Goal: Find specific page/section: Find specific page/section

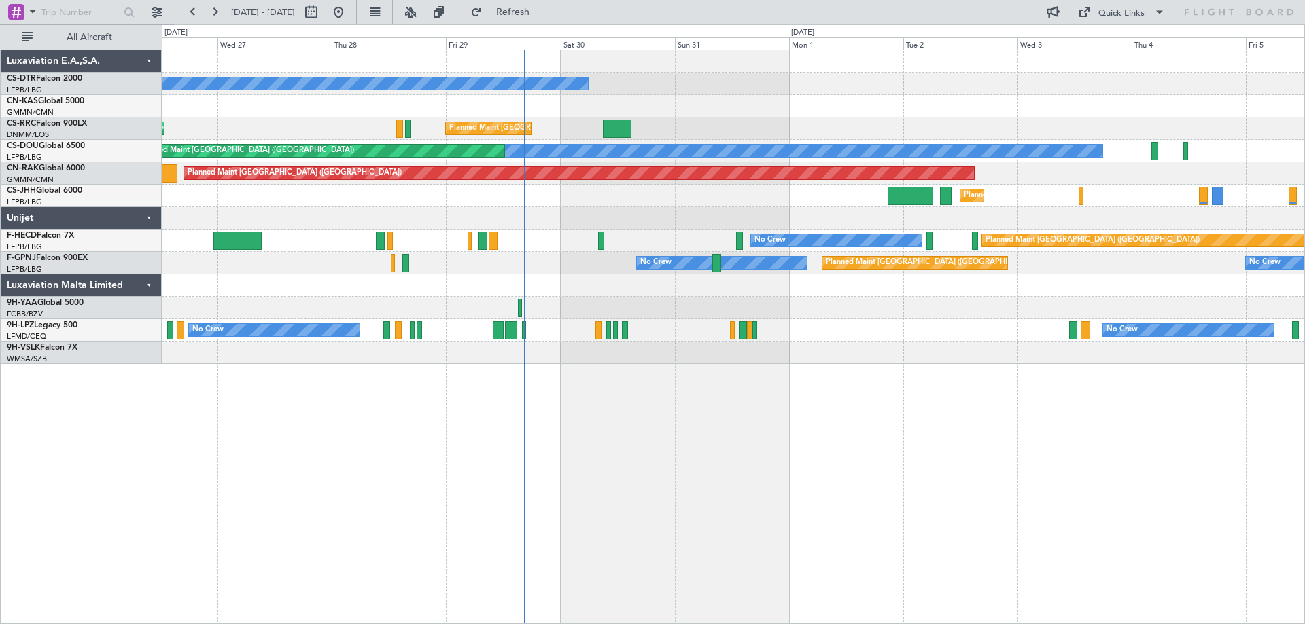
click at [926, 442] on div "No Crew Planned Maint [GEOGRAPHIC_DATA] ([GEOGRAPHIC_DATA]) Planned Maint [GEOG…" at bounding box center [733, 337] width 1143 height 575
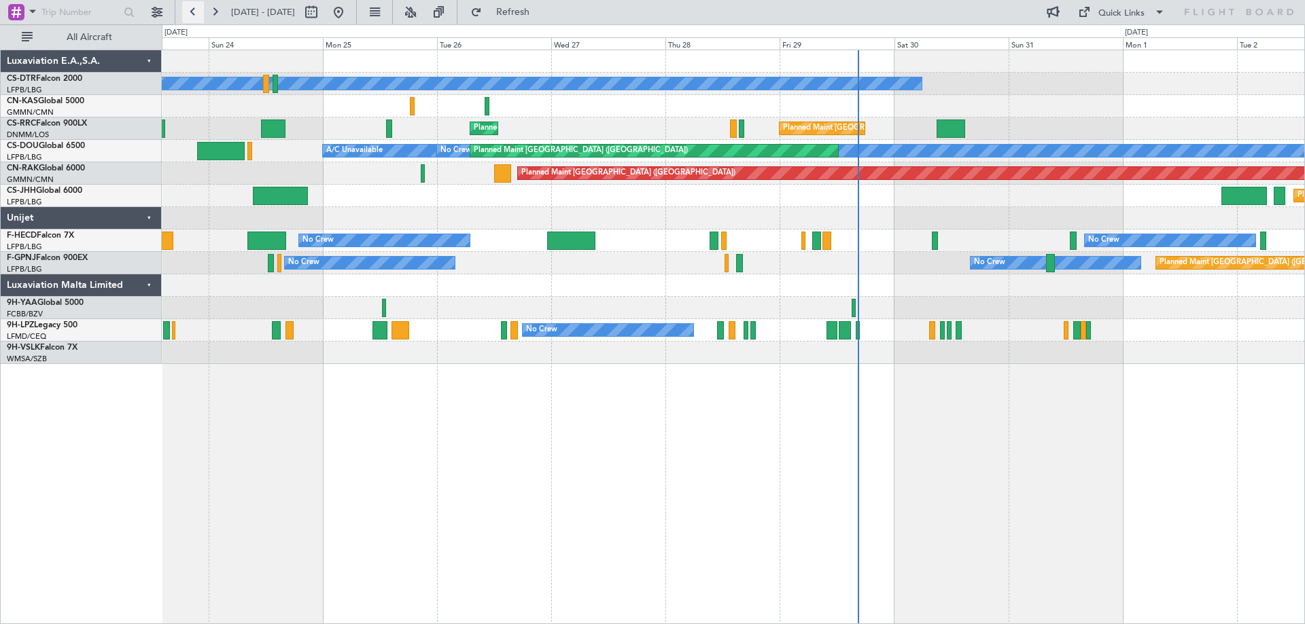
click at [190, 12] on button at bounding box center [193, 12] width 22 height 22
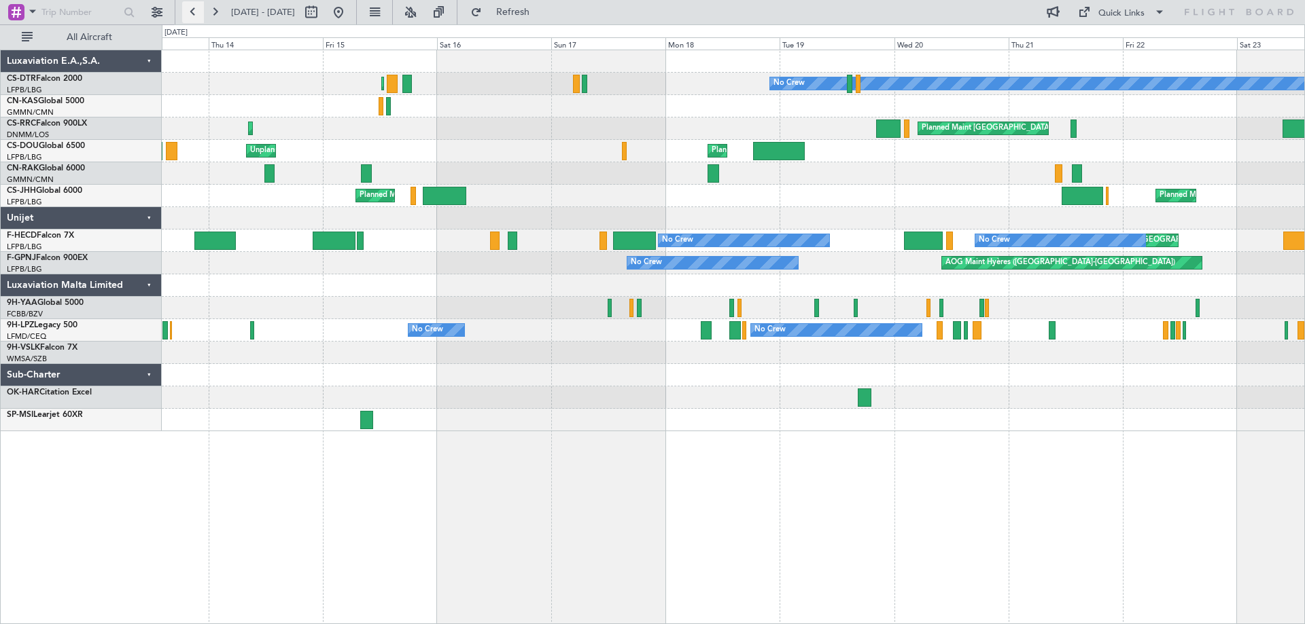
click at [193, 12] on button at bounding box center [193, 12] width 22 height 22
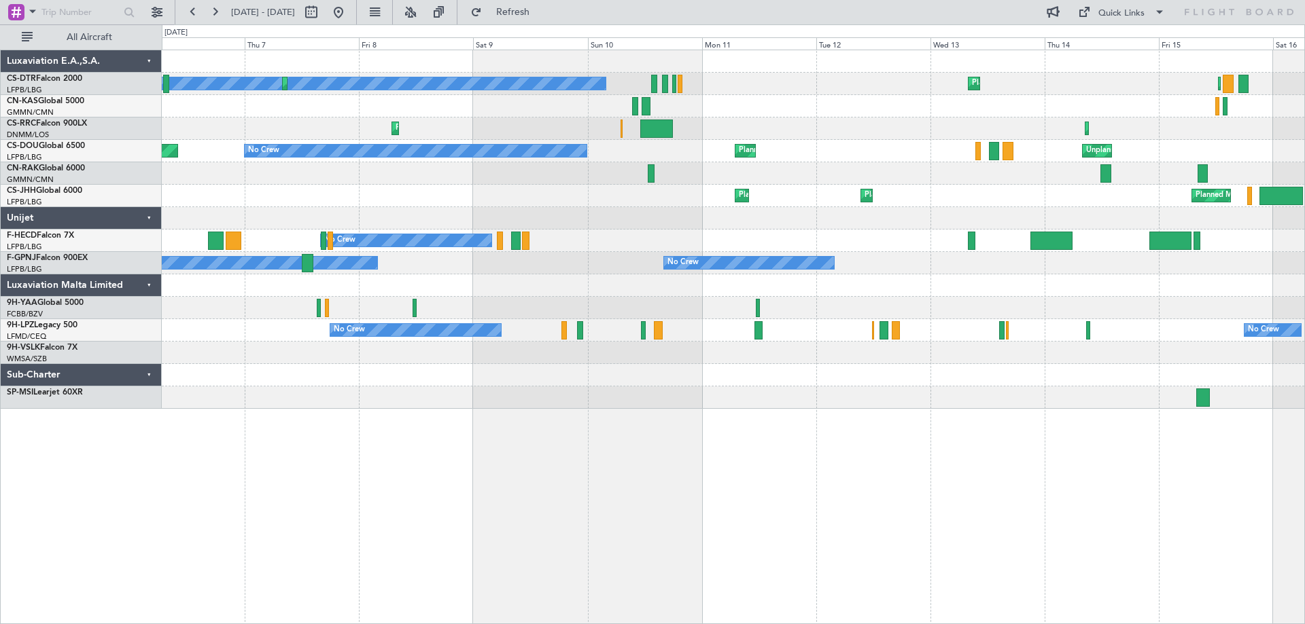
click at [252, 334] on div "Planned Maint Sofia Planned Maint [GEOGRAPHIC_DATA] ([GEOGRAPHIC_DATA]) No Crew…" at bounding box center [733, 229] width 1142 height 359
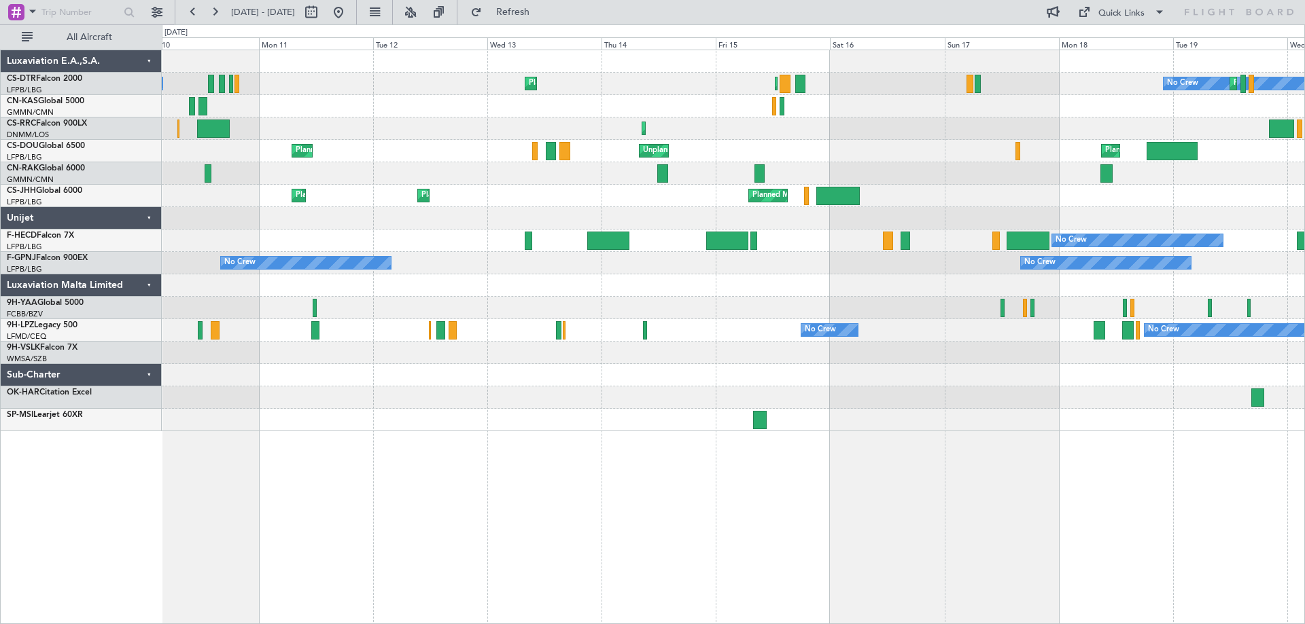
click at [402, 373] on div at bounding box center [733, 375] width 1142 height 22
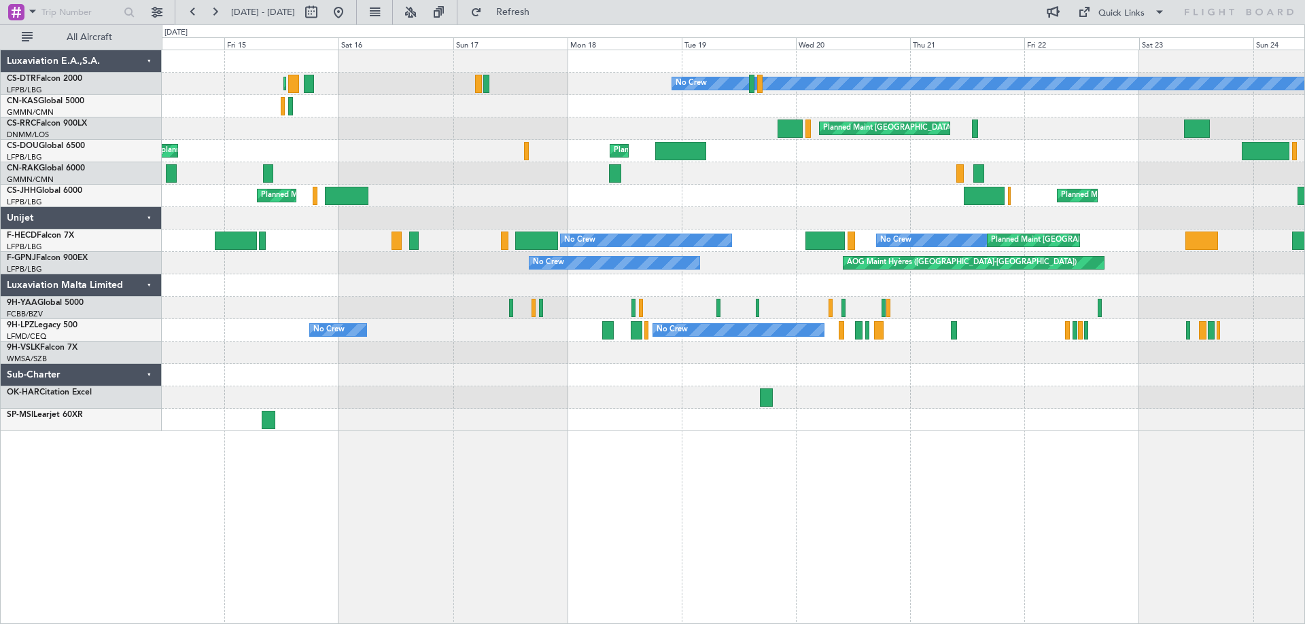
click at [394, 369] on div at bounding box center [733, 375] width 1142 height 22
click at [348, 382] on div at bounding box center [733, 375] width 1142 height 22
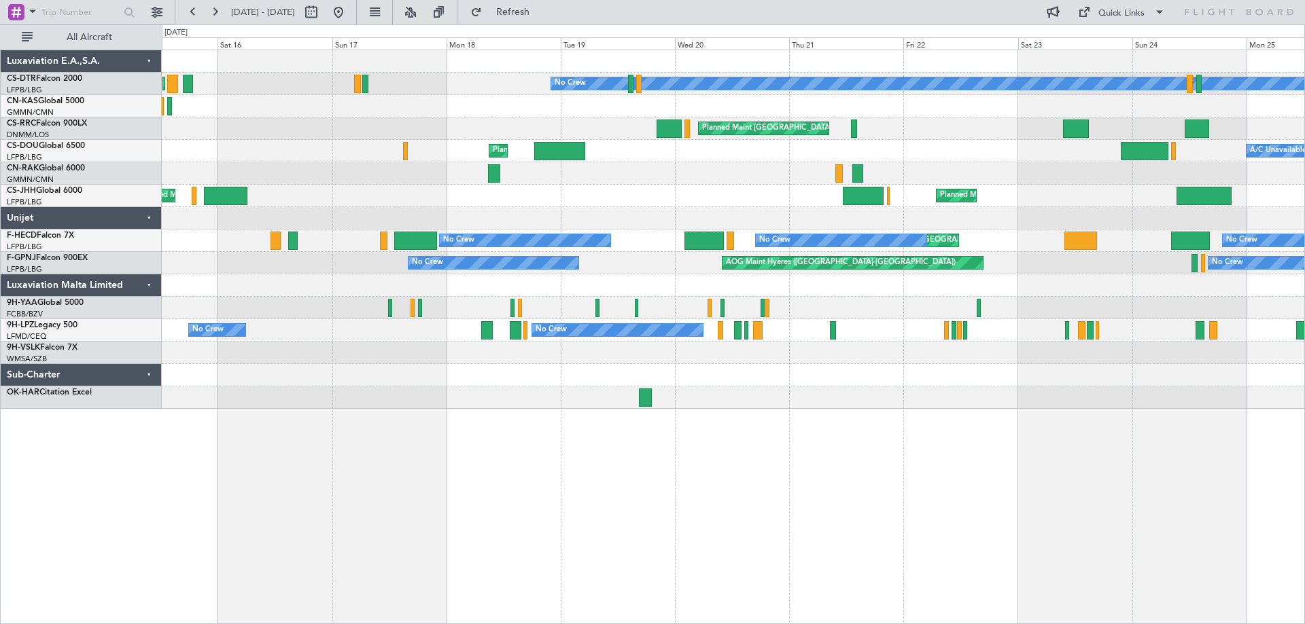
click at [614, 390] on div "Planned Maint [GEOGRAPHIC_DATA] ([GEOGRAPHIC_DATA]) Planned Maint Sofia No Crew…" at bounding box center [733, 229] width 1142 height 359
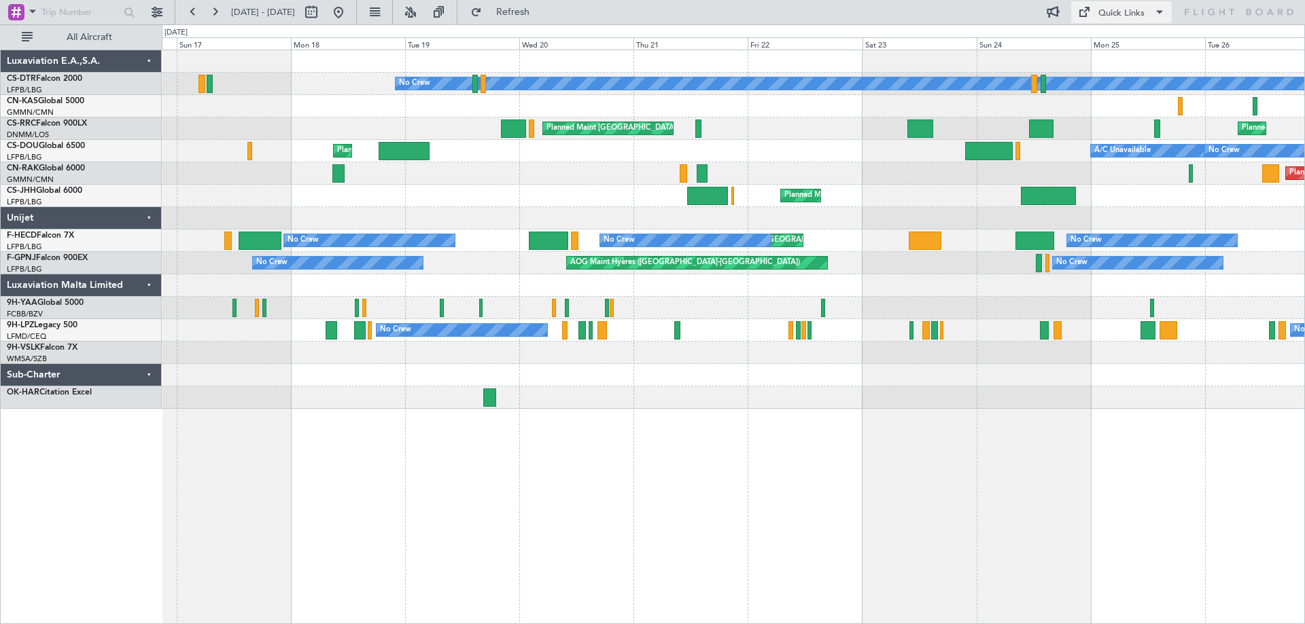
click at [1160, 10] on span at bounding box center [1159, 12] width 16 height 16
click at [1107, 41] on button "Trip Builder" at bounding box center [1122, 45] width 102 height 33
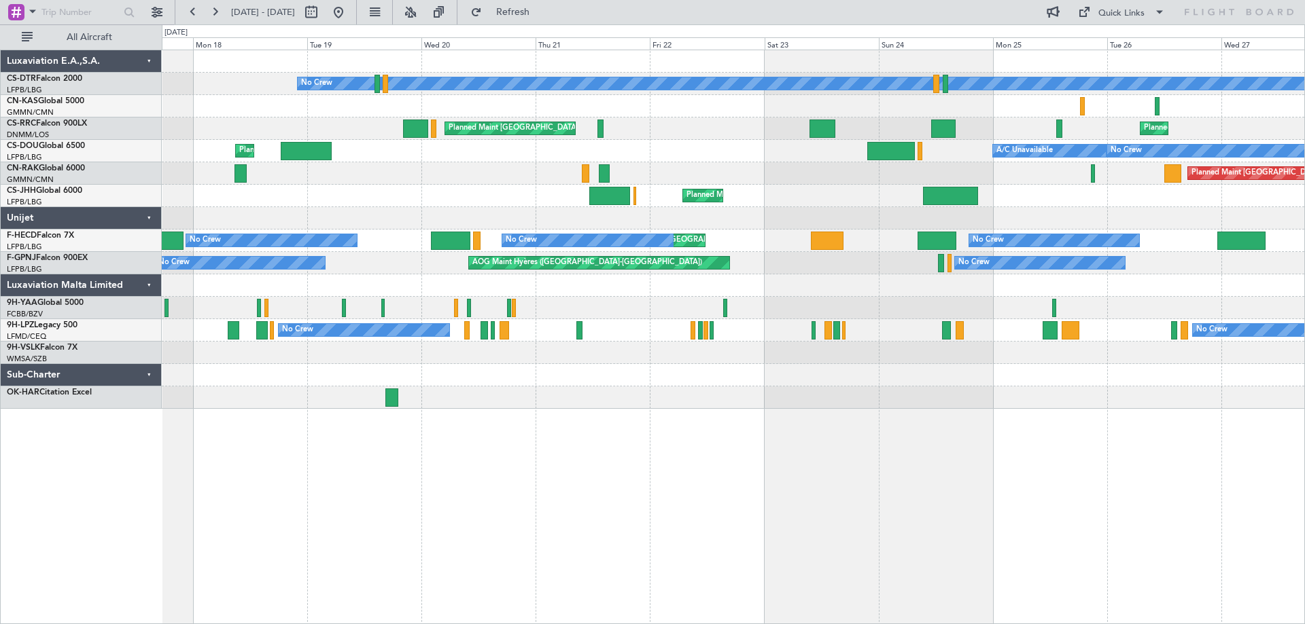
click at [791, 406] on div "Planned Maint Sofia No Crew Planned Maint [GEOGRAPHIC_DATA] ([GEOGRAPHIC_DATA])…" at bounding box center [733, 229] width 1142 height 359
